Goal: Transaction & Acquisition: Purchase product/service

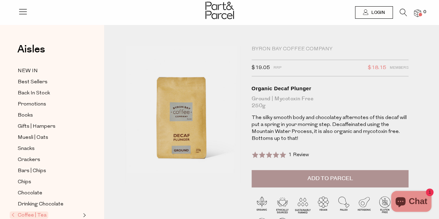
click at [353, 179] on button "Add to Parcel" at bounding box center [329, 178] width 157 height 17
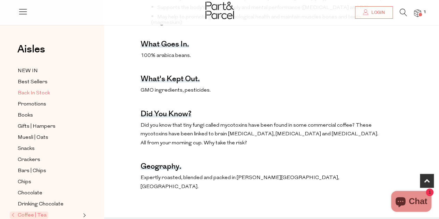
scroll to position [243, 0]
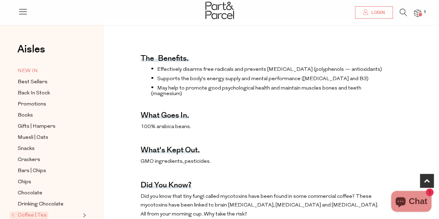
click at [34, 71] on span "NEW IN" at bounding box center [28, 71] width 20 height 8
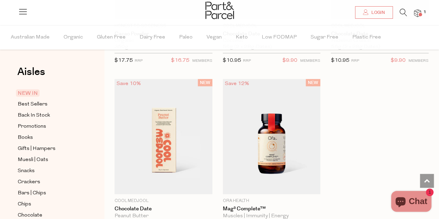
scroll to position [763, 0]
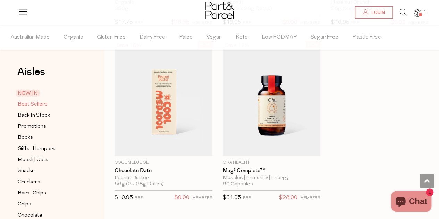
click at [42, 105] on span "Best Sellers" at bounding box center [33, 104] width 30 height 8
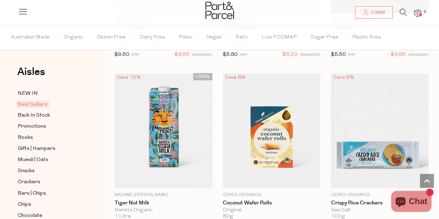
scroll to position [1838, 0]
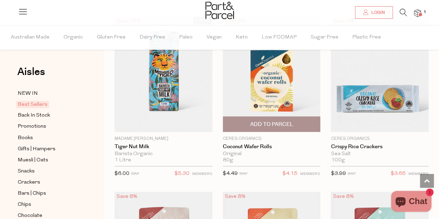
click at [277, 121] on span "Add To Parcel" at bounding box center [271, 124] width 43 height 7
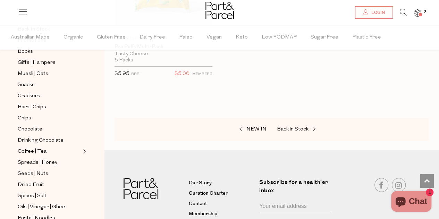
scroll to position [104, 0]
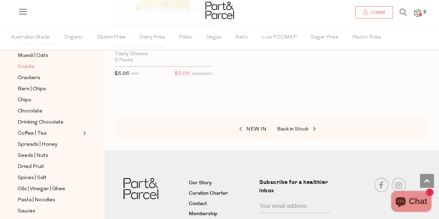
click at [30, 66] on span "Snacks" at bounding box center [26, 67] width 17 height 8
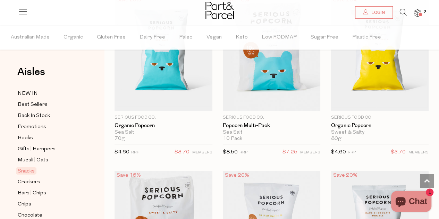
scroll to position [2359, 0]
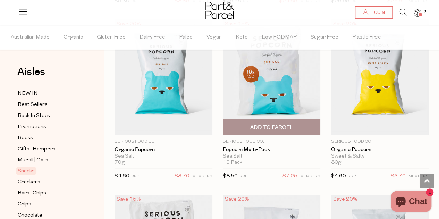
click at [282, 124] on span "Add To Parcel" at bounding box center [271, 127] width 43 height 7
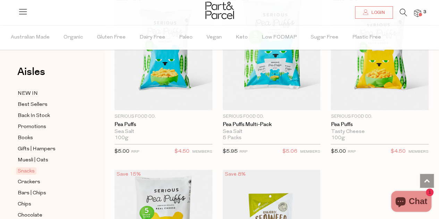
scroll to position [2671, 0]
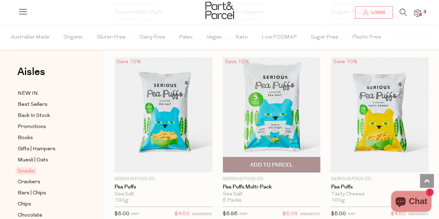
click at [277, 161] on span "Add To Parcel" at bounding box center [271, 164] width 43 height 7
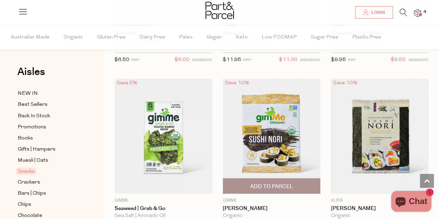
scroll to position [3226, 0]
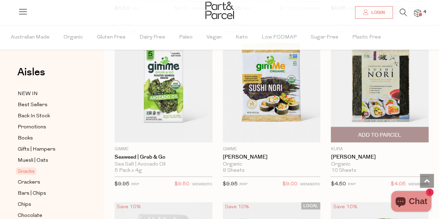
click at [377, 131] on span "Add To Parcel" at bounding box center [379, 134] width 43 height 7
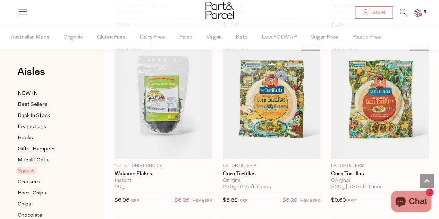
scroll to position [3399, 0]
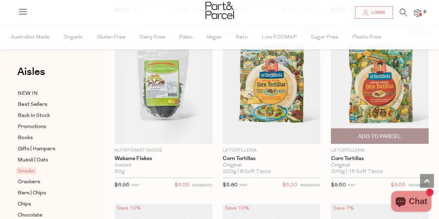
click at [389, 133] on span "Add To Parcel" at bounding box center [379, 136] width 43 height 7
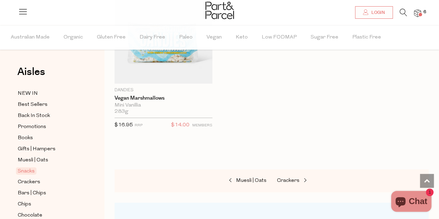
scroll to position [4023, 0]
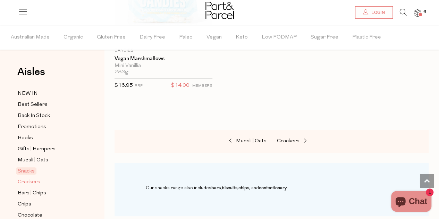
click at [58, 178] on link "Crackers" at bounding box center [49, 182] width 63 height 9
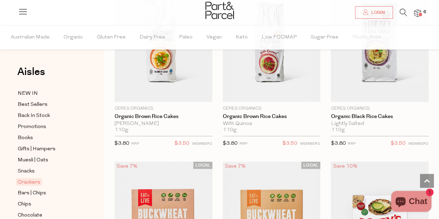
scroll to position [763, 0]
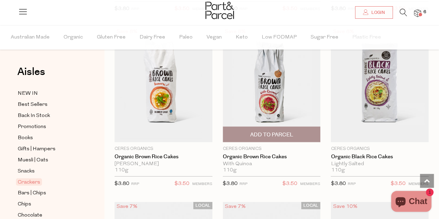
click at [282, 133] on span "Add To Parcel" at bounding box center [271, 134] width 43 height 7
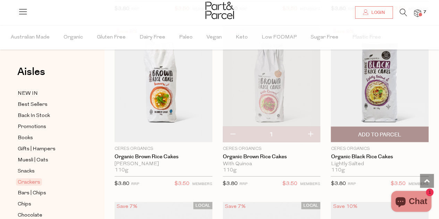
click at [376, 132] on span "Add To Parcel" at bounding box center [379, 134] width 43 height 7
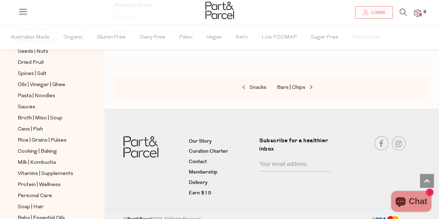
scroll to position [243, 0]
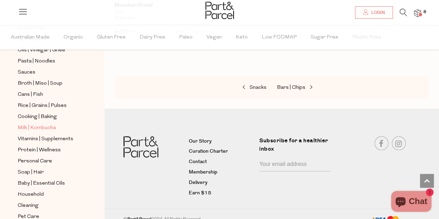
click at [53, 124] on span "Milk | Kombucha" at bounding box center [37, 128] width 38 height 8
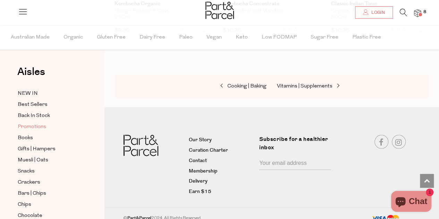
click at [36, 123] on span "Promotions" at bounding box center [32, 127] width 28 height 8
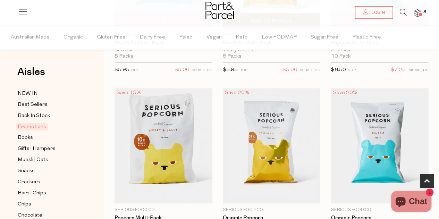
scroll to position [247, 0]
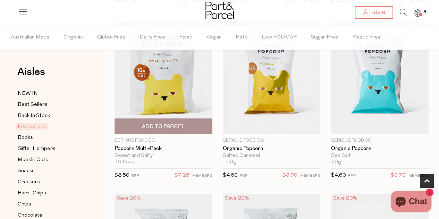
drag, startPoint x: 165, startPoint y: 127, endPoint x: 176, endPoint y: 129, distance: 11.0
click at [165, 126] on span "Add To Parcel" at bounding box center [163, 126] width 43 height 7
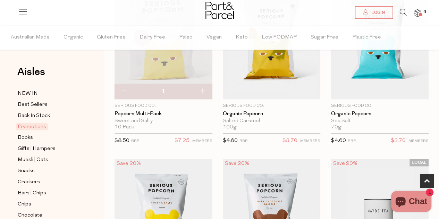
scroll to position [420, 0]
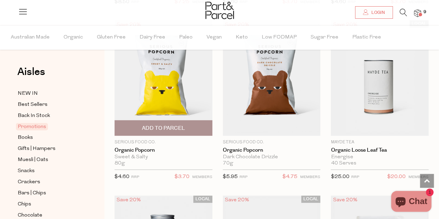
click at [157, 125] on span "Add To Parcel" at bounding box center [163, 128] width 43 height 7
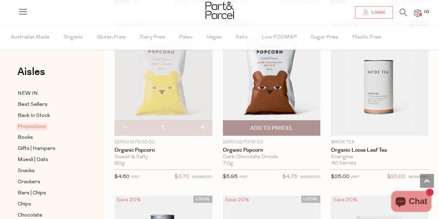
click at [268, 127] on span "Add To Parcel" at bounding box center [271, 128] width 43 height 7
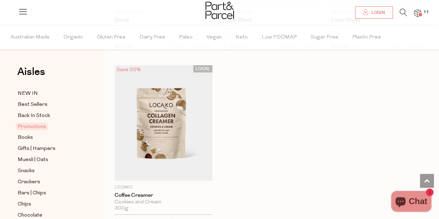
scroll to position [940, 0]
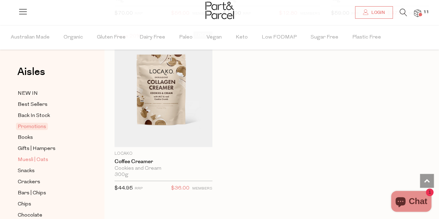
click at [48, 159] on link "Muesli | Oats" at bounding box center [49, 159] width 63 height 9
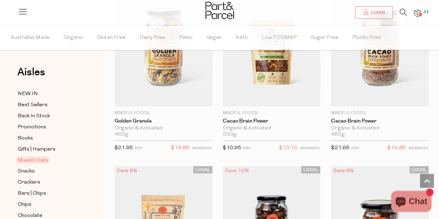
scroll to position [590, 0]
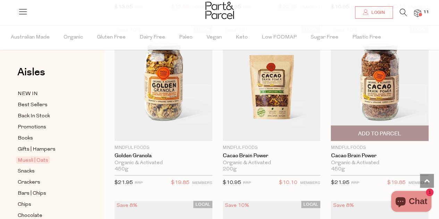
click at [386, 130] on span "Add To Parcel" at bounding box center [379, 133] width 43 height 7
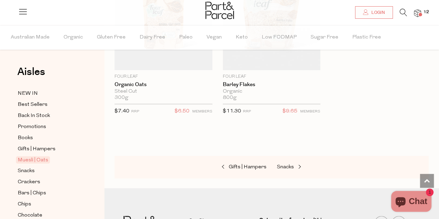
scroll to position [3017, 0]
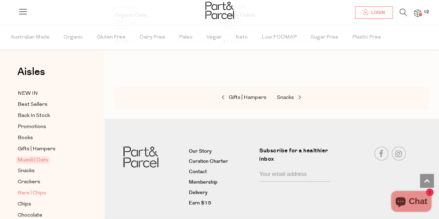
click at [36, 189] on span "Bars | Chips" at bounding box center [32, 193] width 28 height 8
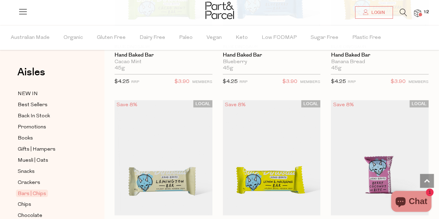
scroll to position [2046, 0]
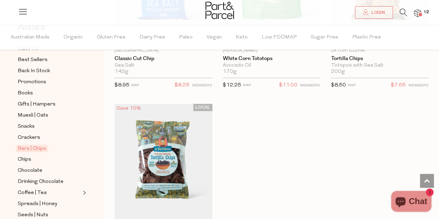
scroll to position [69, 0]
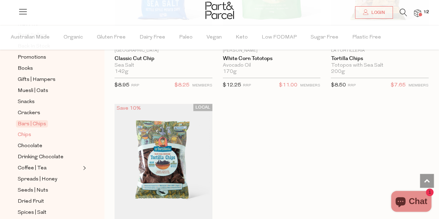
click at [55, 134] on link "Chips" at bounding box center [49, 134] width 63 height 9
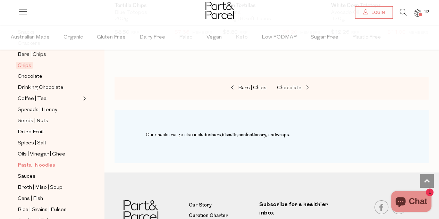
scroll to position [208, 0]
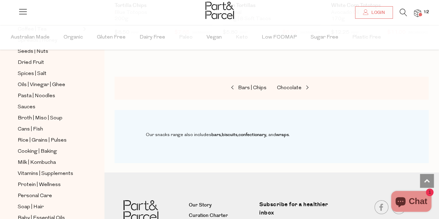
click at [428, 10] on span "12" at bounding box center [425, 12] width 9 height 6
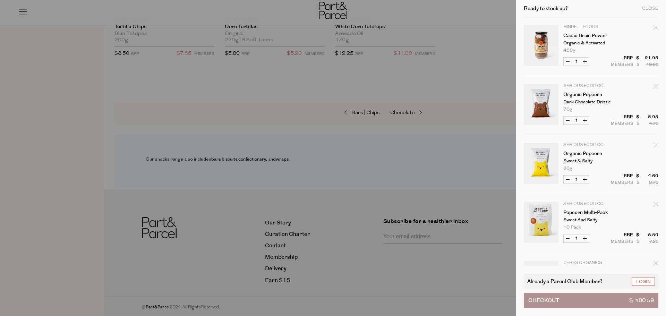
scroll to position [0, 0]
